Goal: Task Accomplishment & Management: Use online tool/utility

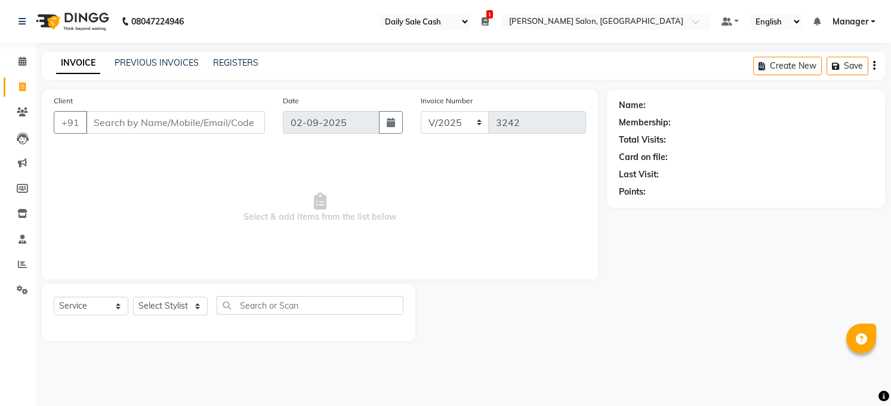
select select "35"
select select "5748"
select select "service"
click at [275, 177] on span "Select & add items from the list below" at bounding box center [320, 207] width 532 height 119
click at [20, 66] on icon at bounding box center [22, 61] width 8 height 9
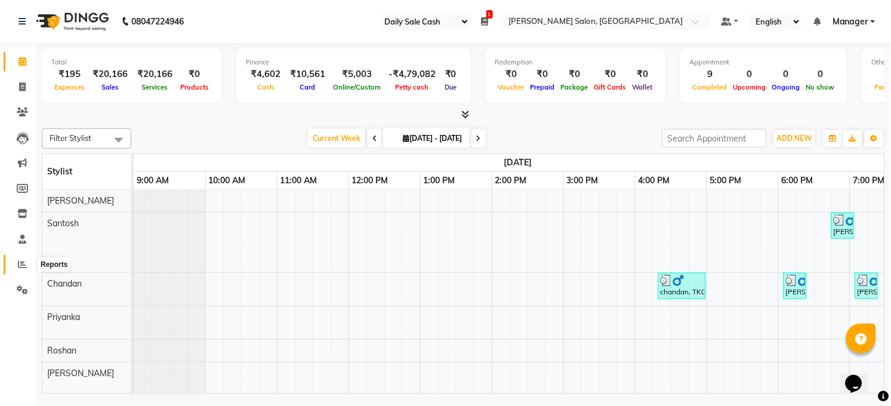
click at [23, 266] on icon at bounding box center [22, 263] width 9 height 9
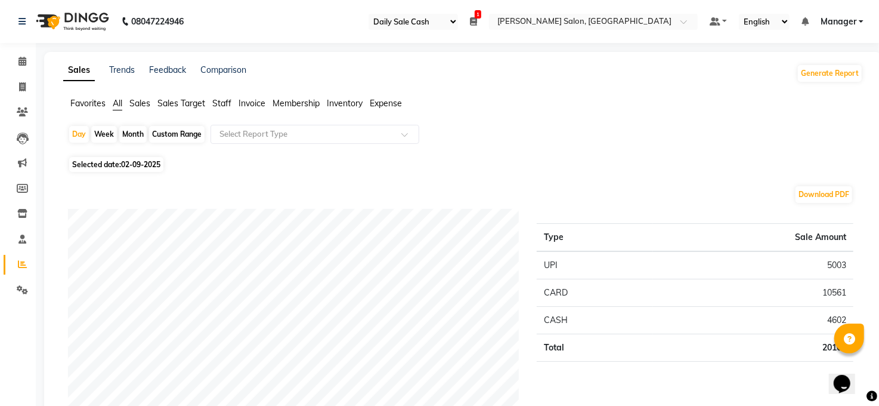
click at [136, 135] on div "Month" at bounding box center [132, 134] width 27 height 17
select select "9"
select select "2025"
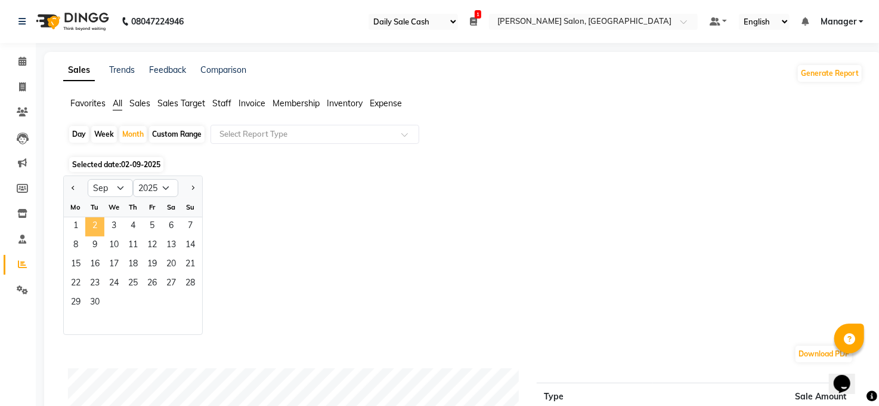
click at [99, 227] on span "2" at bounding box center [94, 226] width 19 height 19
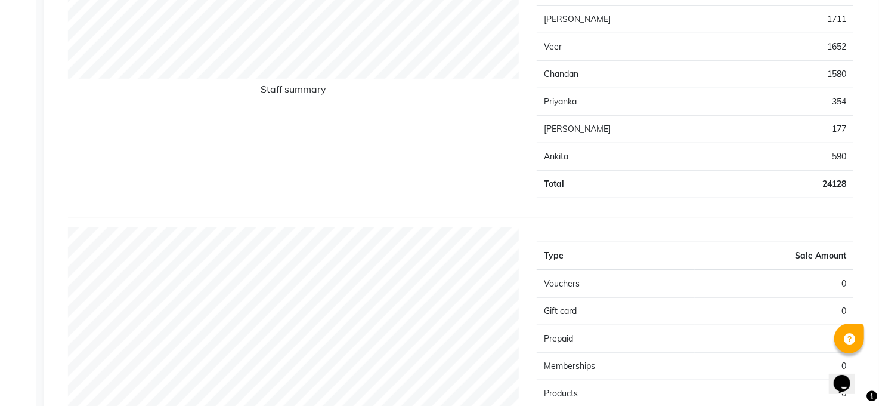
scroll to position [318, 0]
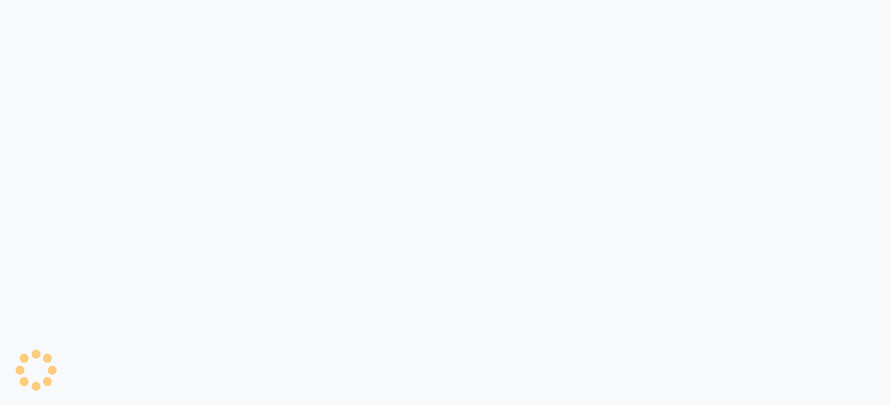
select select "35"
select select "5748"
select select "service"
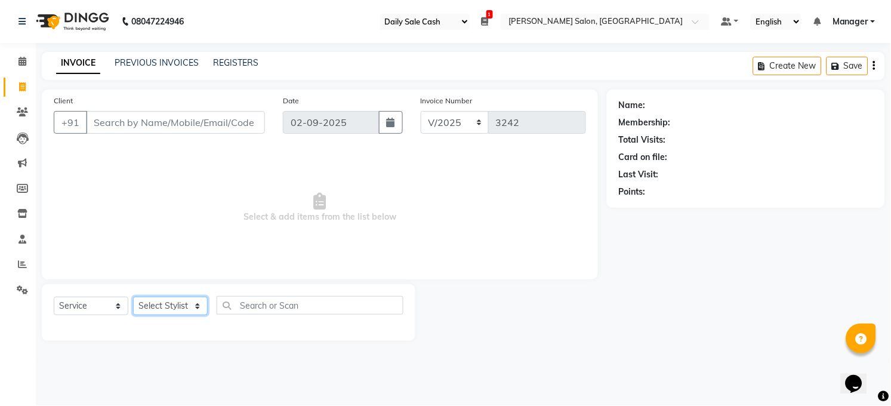
click at [200, 305] on select "Select Stylist [PERSON_NAME] [PERSON_NAME] COUNTER Manager [PERSON_NAME] [PERSO…" at bounding box center [170, 305] width 75 height 18
click at [611, 344] on main "INVOICE PREVIOUS INVOICES REGISTERS Create New Save Client +91 Date [DATE] Invo…" at bounding box center [463, 205] width 855 height 307
click at [194, 307] on select "Select Stylist [PERSON_NAME] [PERSON_NAME] COUNTER Manager [PERSON_NAME] [PERSO…" at bounding box center [170, 305] width 75 height 18
click at [133, 297] on select "Select Stylist [PERSON_NAME] [PERSON_NAME] COUNTER Manager [PERSON_NAME] [PERSO…" at bounding box center [170, 305] width 75 height 18
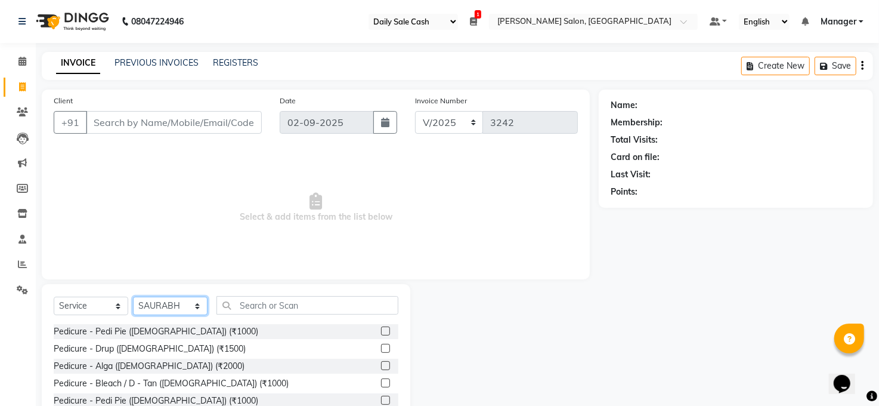
click at [195, 307] on select "Select Stylist [PERSON_NAME] [PERSON_NAME] COUNTER Manager [PERSON_NAME] [PERSO…" at bounding box center [170, 305] width 75 height 18
select select "40298"
click at [133, 297] on select "Select Stylist [PERSON_NAME] [PERSON_NAME] COUNTER Manager [PERSON_NAME] [PERSO…" at bounding box center [170, 305] width 75 height 18
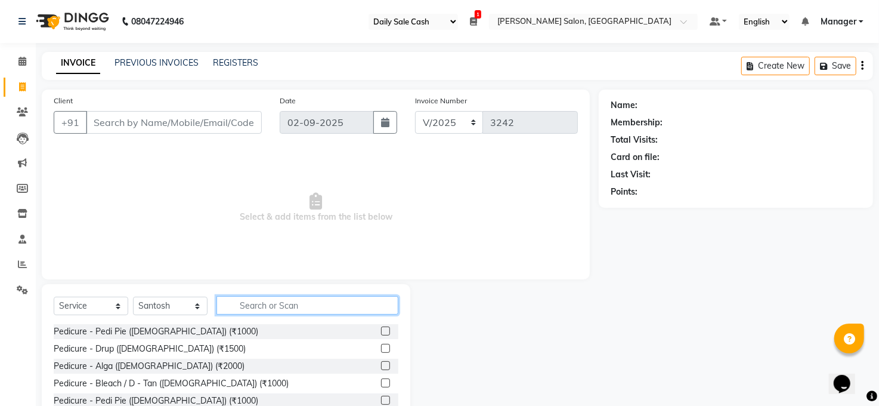
click at [251, 302] on input "text" at bounding box center [308, 305] width 182 height 18
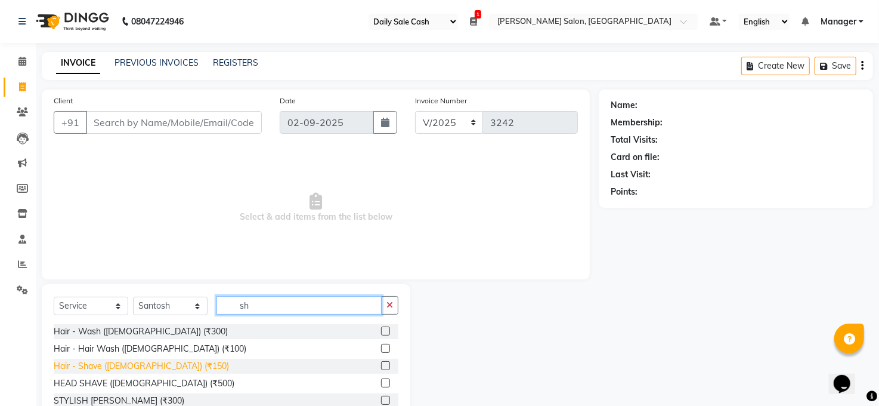
type input "sh"
click at [136, 362] on div "Hair - Shave ([DEMOGRAPHIC_DATA]) (₹150)" at bounding box center [141, 366] width 175 height 13
checkbox input "false"
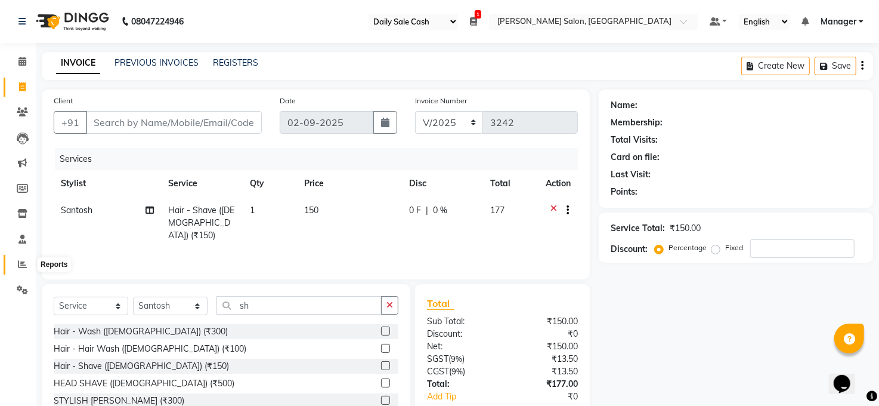
click at [18, 259] on icon at bounding box center [22, 263] width 9 height 9
click at [97, 122] on input "Client" at bounding box center [174, 122] width 176 height 23
click at [118, 305] on select "Select Service Product Membership Package Voucher Prepaid Gift Card" at bounding box center [91, 305] width 75 height 18
select select "product"
click at [54, 297] on select "Select Service Product Membership Package Voucher Prepaid Gift Card" at bounding box center [91, 305] width 75 height 18
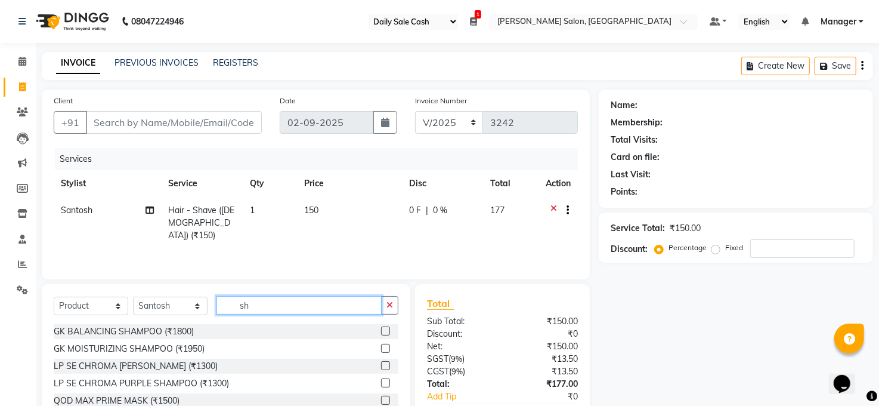
click at [258, 305] on input "sh" at bounding box center [299, 305] width 165 height 18
type input "s"
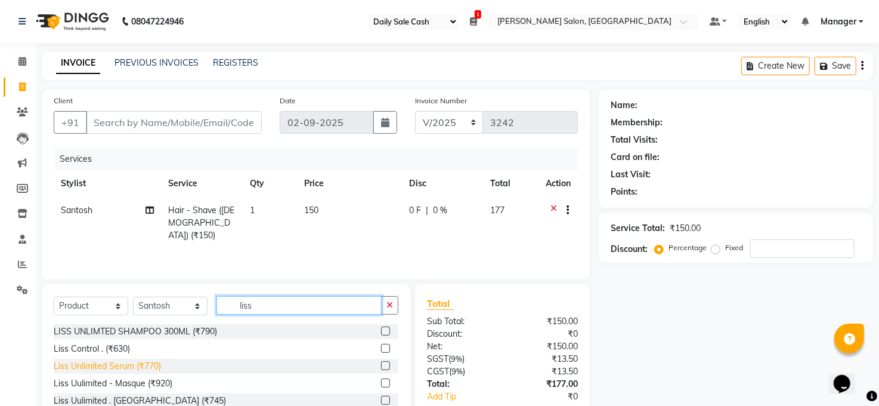
type input "liss"
click at [141, 365] on div "Liss Unlimited Serum (₹770)" at bounding box center [107, 366] width 107 height 13
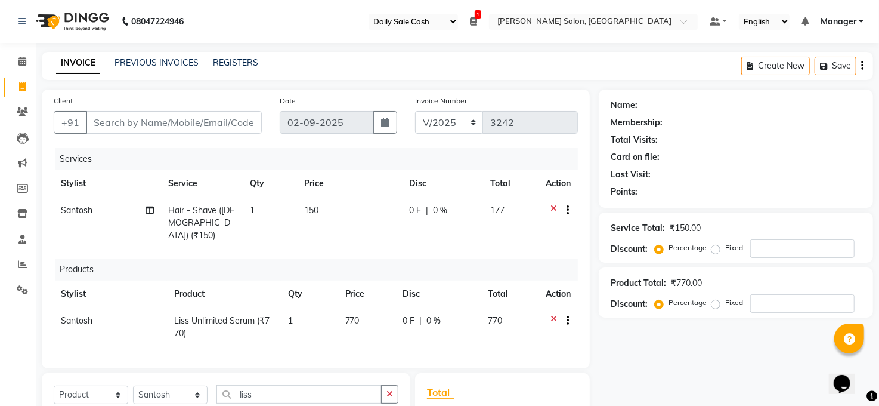
checkbox input "false"
click at [360, 307] on td "770" at bounding box center [367, 326] width 58 height 39
select select "40298"
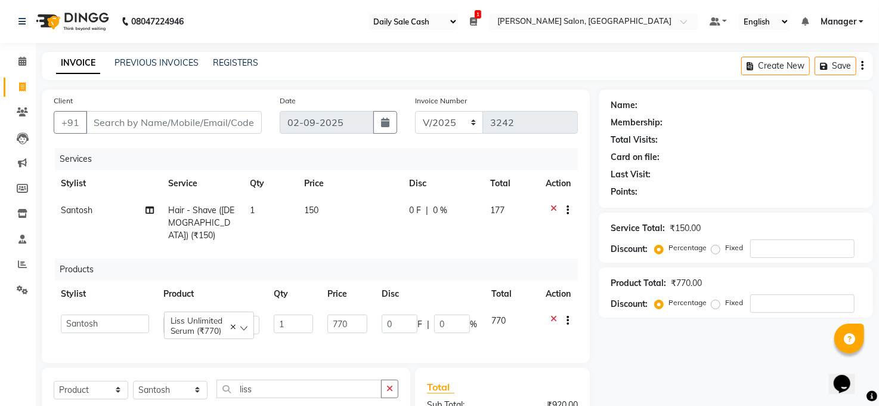
click at [360, 307] on td "770" at bounding box center [347, 324] width 54 height 34
click at [359, 314] on input "770" at bounding box center [348, 323] width 40 height 18
type input "7"
type input "890"
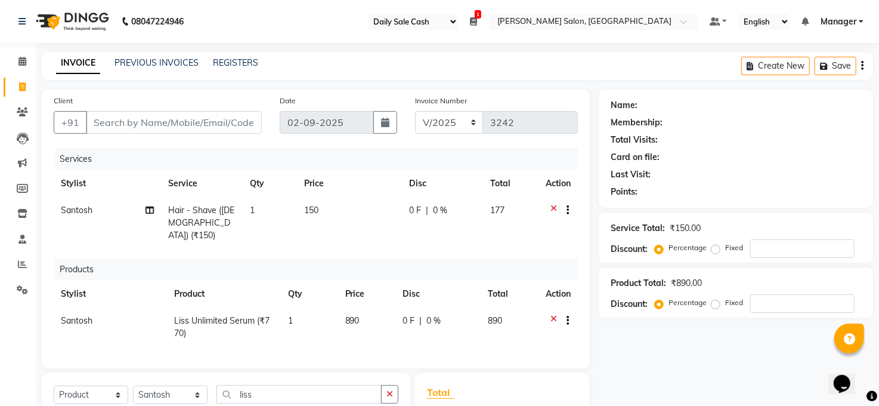
click at [643, 359] on div "Name: Membership: Total Visits: Card on file: Last Visit: Points: Service Total…" at bounding box center [740, 318] width 283 height 459
click at [145, 118] on input "Client" at bounding box center [174, 122] width 176 height 23
type input "6"
type input "0"
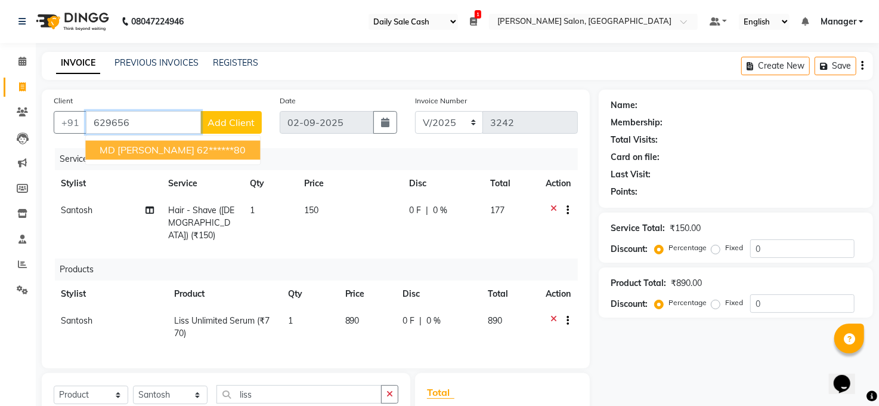
click at [188, 150] on span "MD [PERSON_NAME]" at bounding box center [147, 150] width 95 height 12
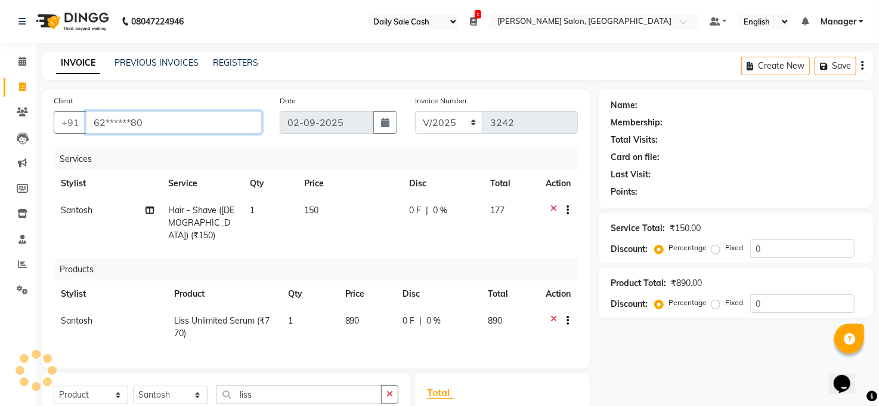
type input "62******80"
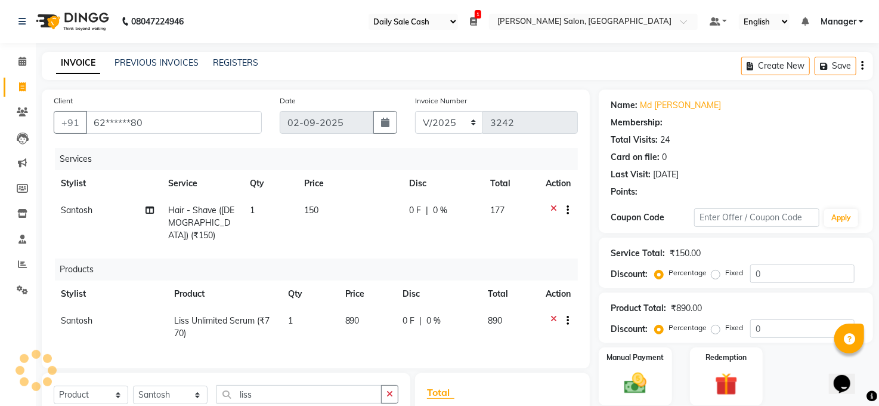
select select "1: Object"
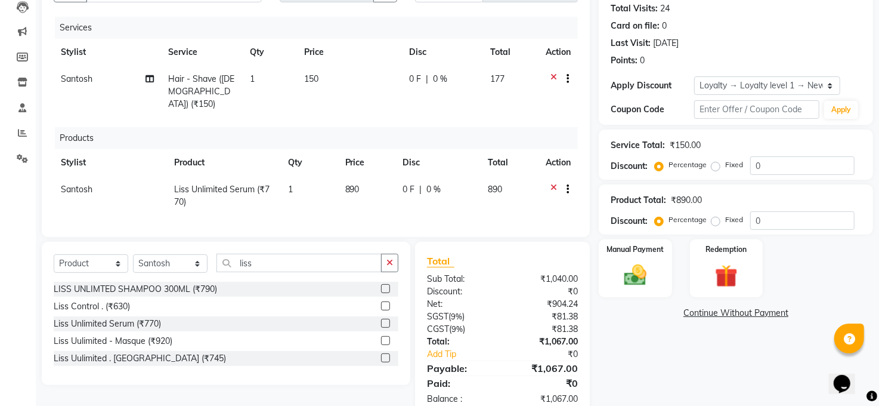
scroll to position [159, 0]
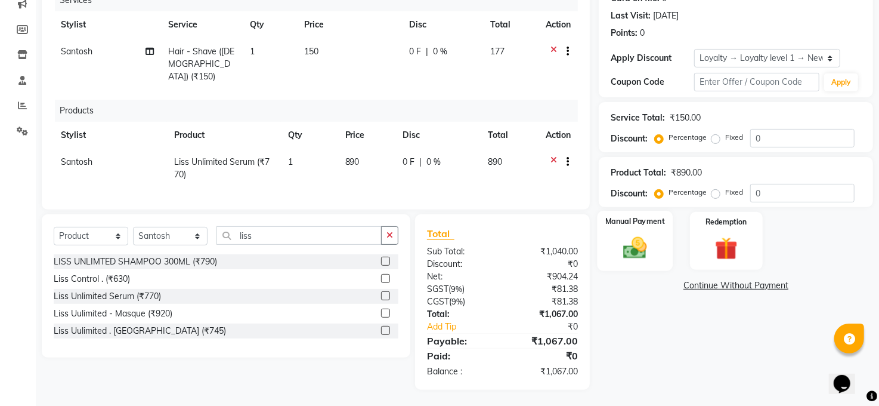
click at [636, 236] on img at bounding box center [635, 247] width 38 height 27
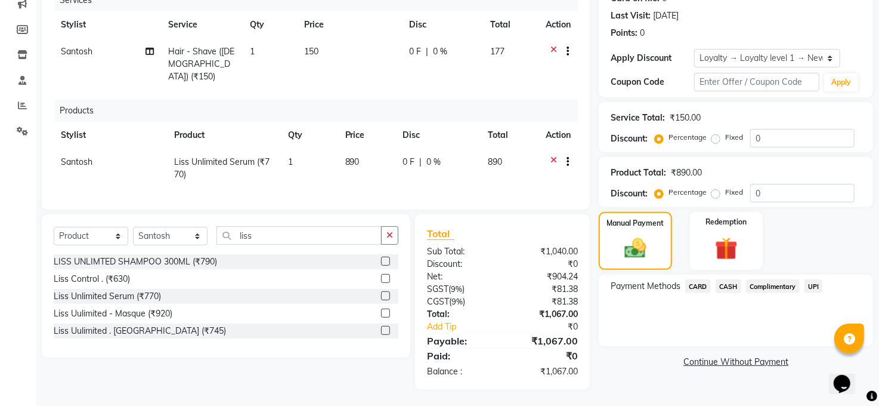
click at [728, 283] on span "CASH" at bounding box center [729, 286] width 26 height 14
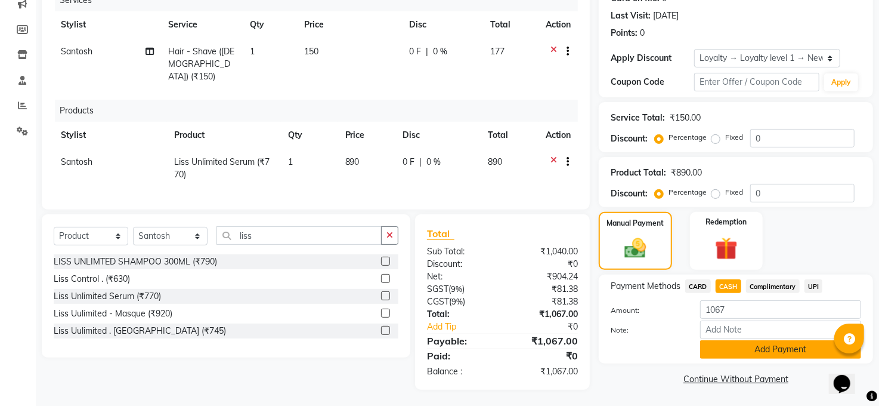
click at [747, 353] on button "Add Payment" at bounding box center [780, 349] width 161 height 18
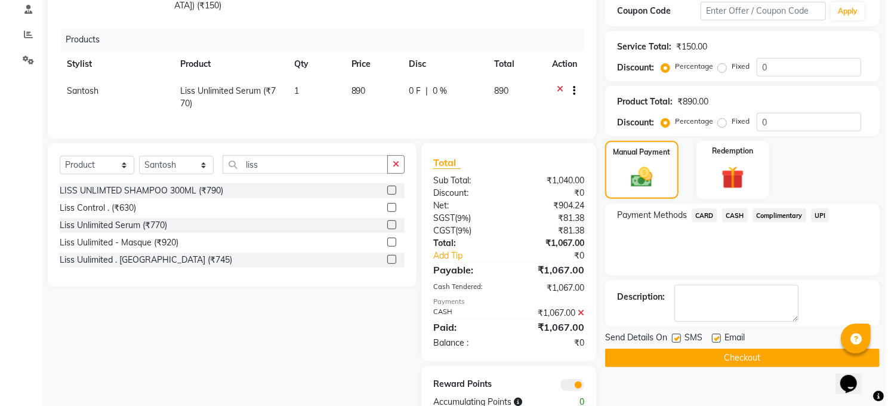
scroll to position [261, 0]
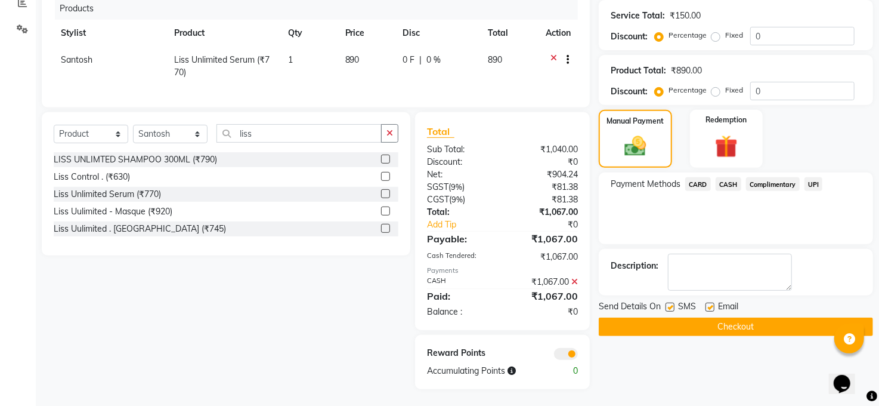
click at [566, 355] on span at bounding box center [566, 354] width 24 height 12
click at [578, 356] on input "checkbox" at bounding box center [578, 356] width 0 height 0
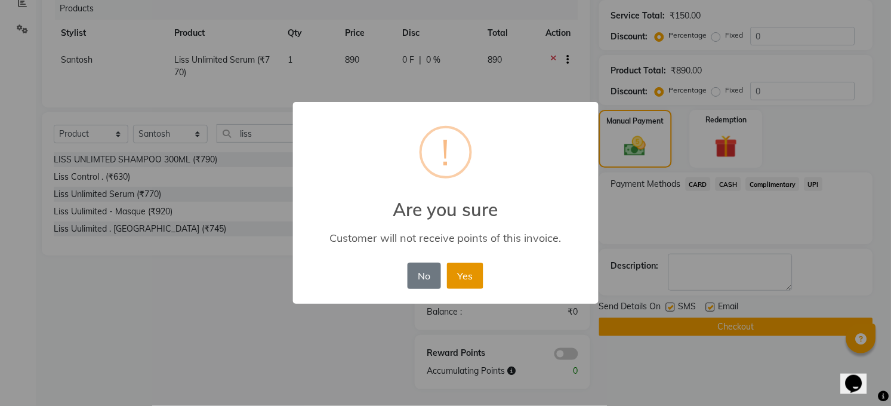
click at [471, 275] on button "Yes" at bounding box center [465, 275] width 36 height 26
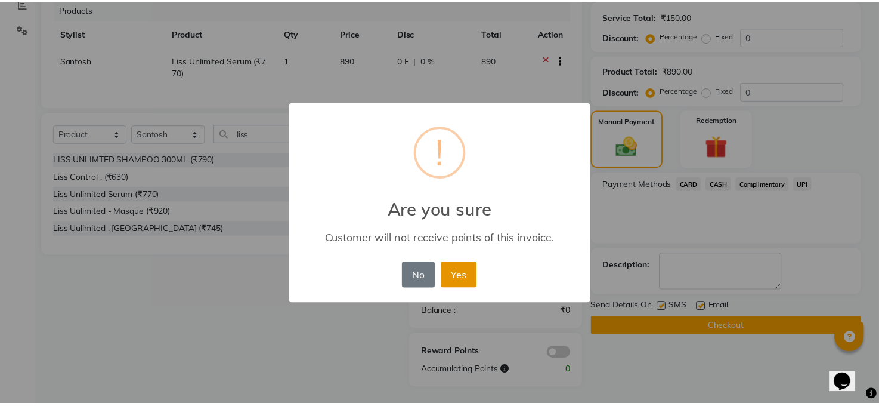
scroll to position [243, 0]
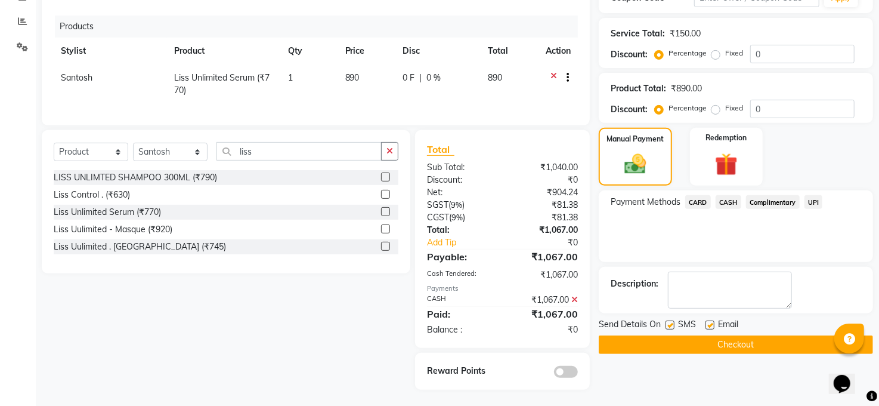
click at [728, 202] on span "CASH" at bounding box center [729, 202] width 26 height 14
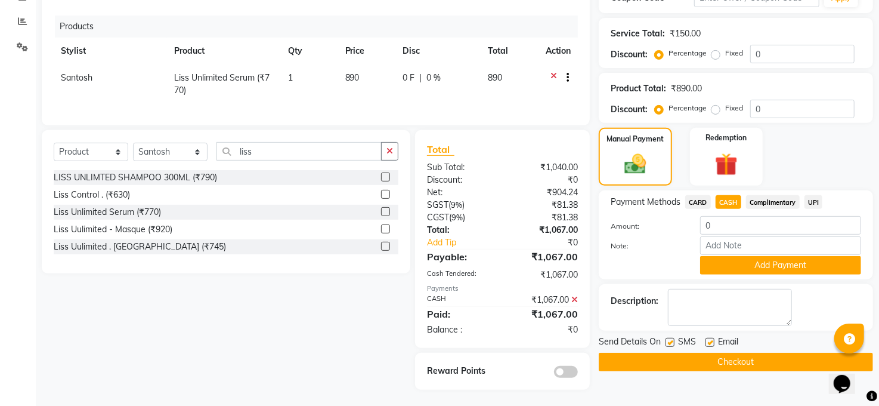
click at [749, 362] on button "Checkout" at bounding box center [736, 362] width 274 height 18
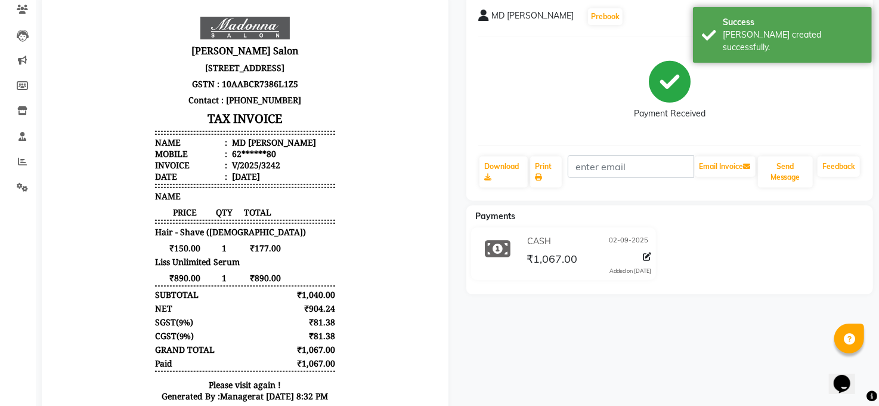
scroll to position [171, 0]
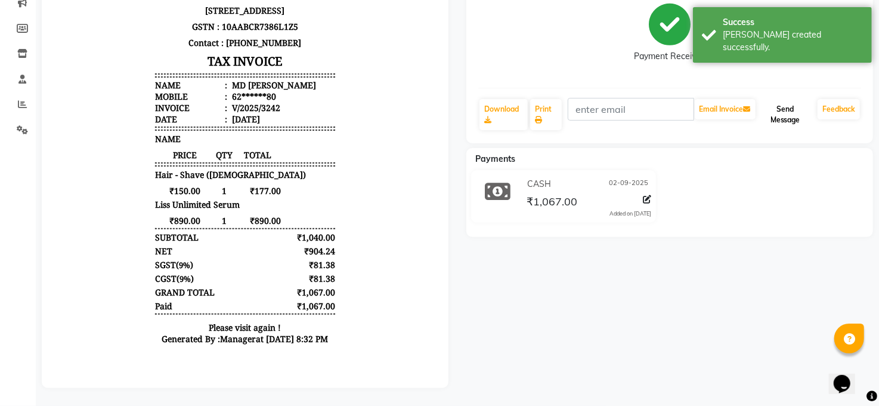
click at [789, 101] on button "Send Message" at bounding box center [785, 114] width 55 height 31
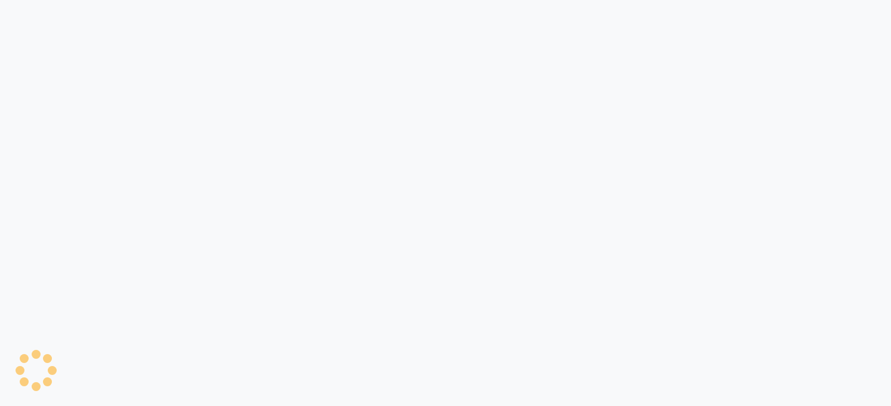
select select "35"
select select "5748"
select select "service"
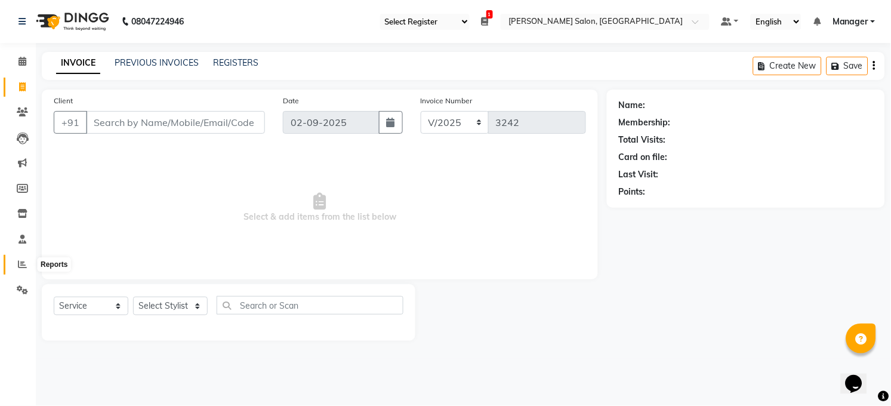
click at [19, 264] on icon at bounding box center [22, 263] width 9 height 9
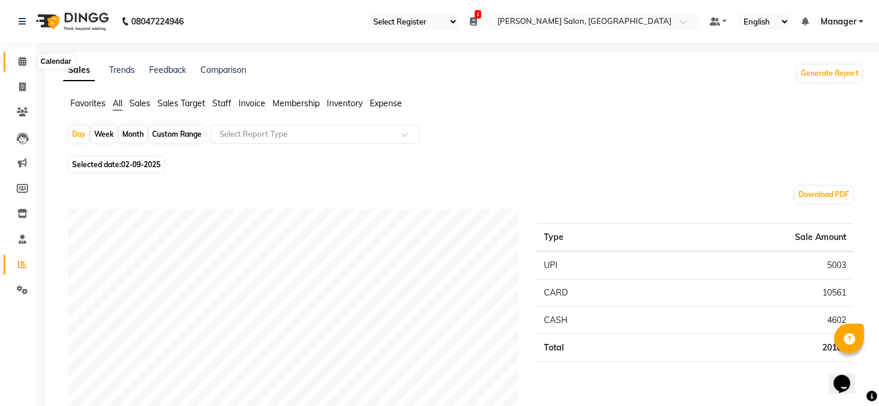
click at [17, 57] on span at bounding box center [22, 62] width 21 height 14
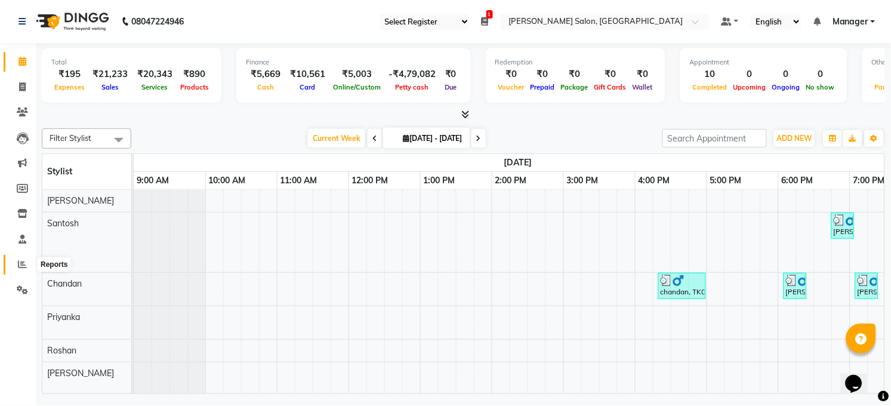
click at [26, 261] on span at bounding box center [22, 265] width 21 height 14
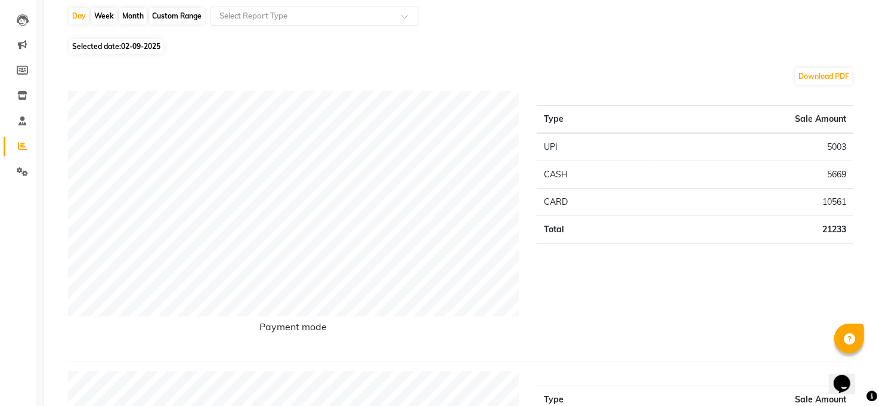
scroll to position [159, 0]
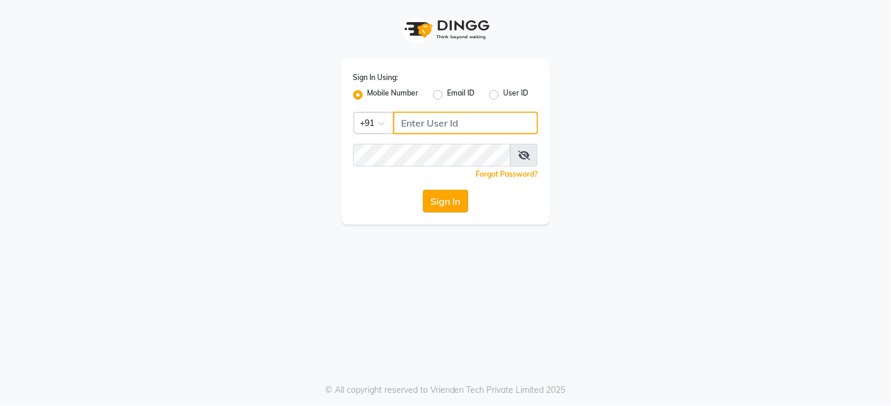
type input "7360007500"
click at [447, 198] on button "Sign In" at bounding box center [445, 201] width 45 height 23
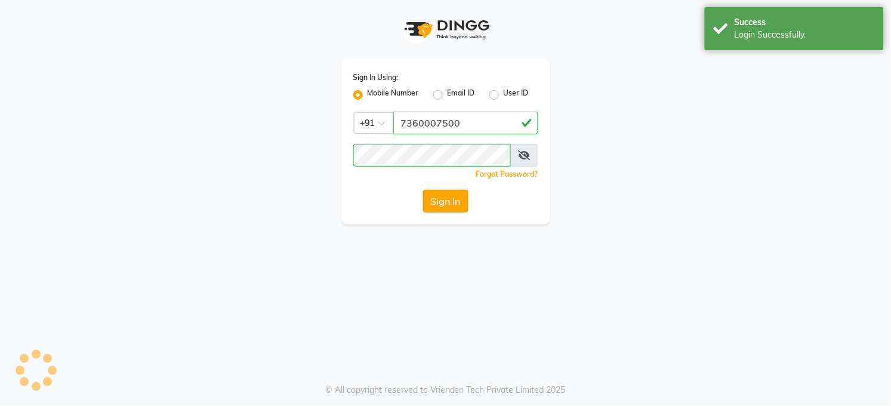
select select "35"
select select "service"
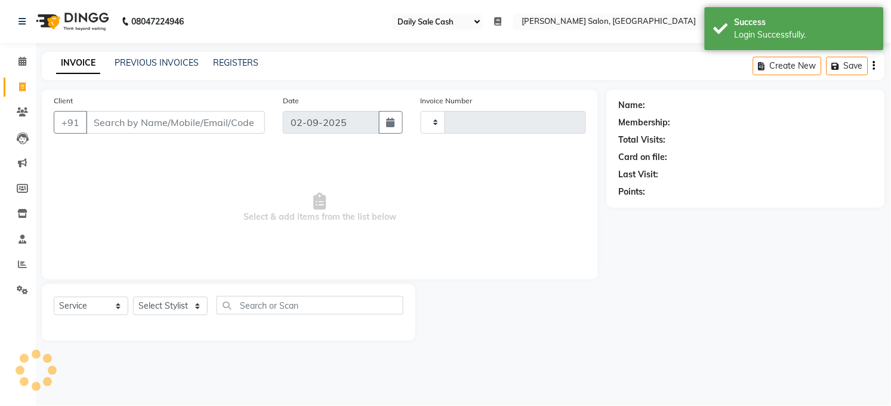
type input "3243"
select select "5748"
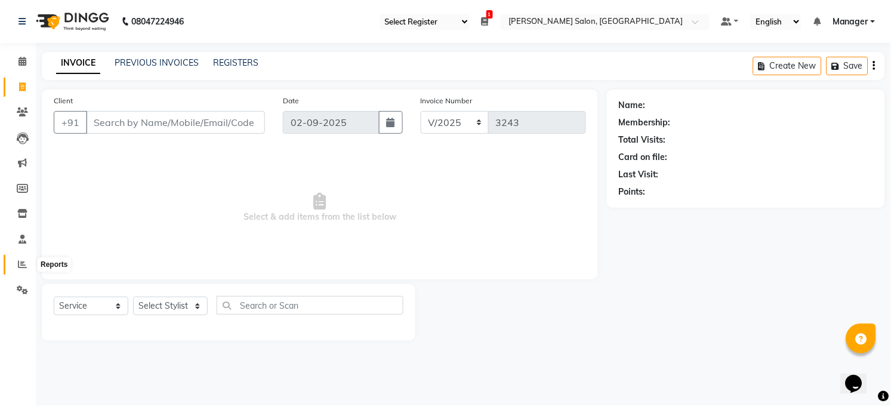
click at [23, 262] on icon at bounding box center [22, 263] width 9 height 9
